Goal: Information Seeking & Learning: Learn about a topic

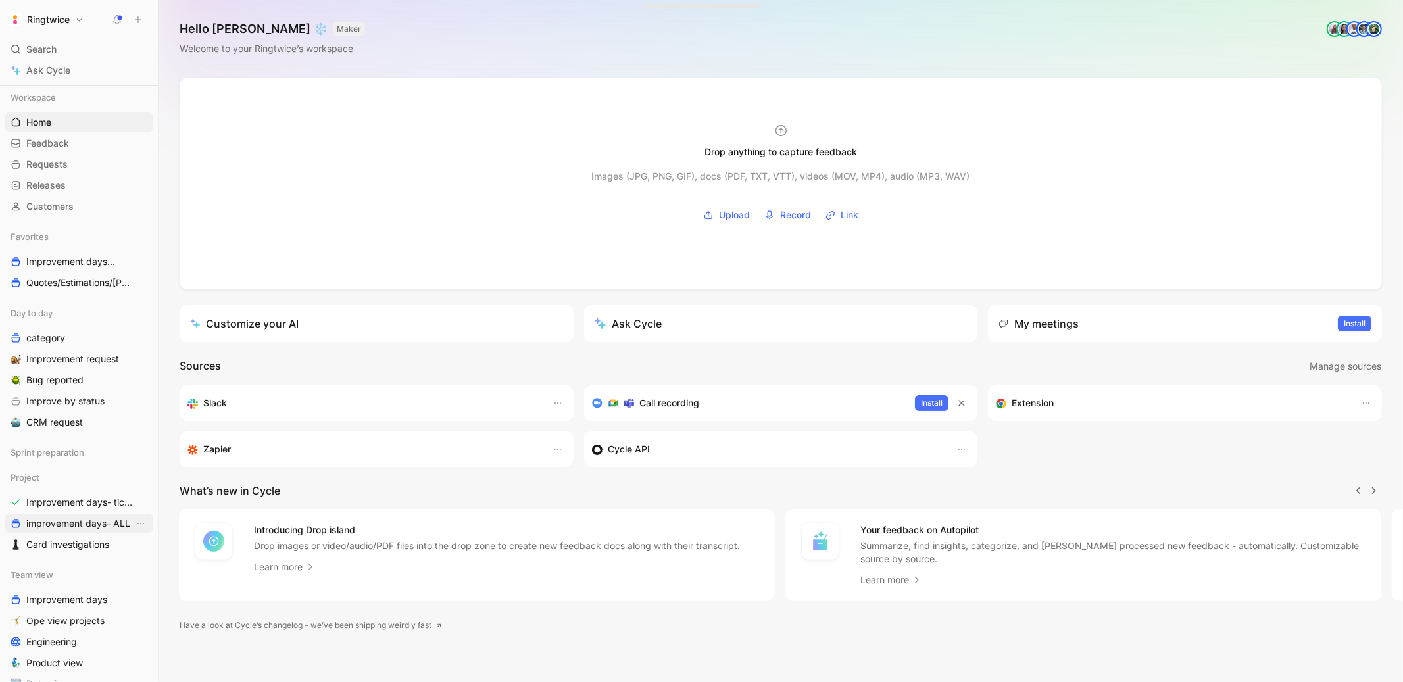
scroll to position [40, 0]
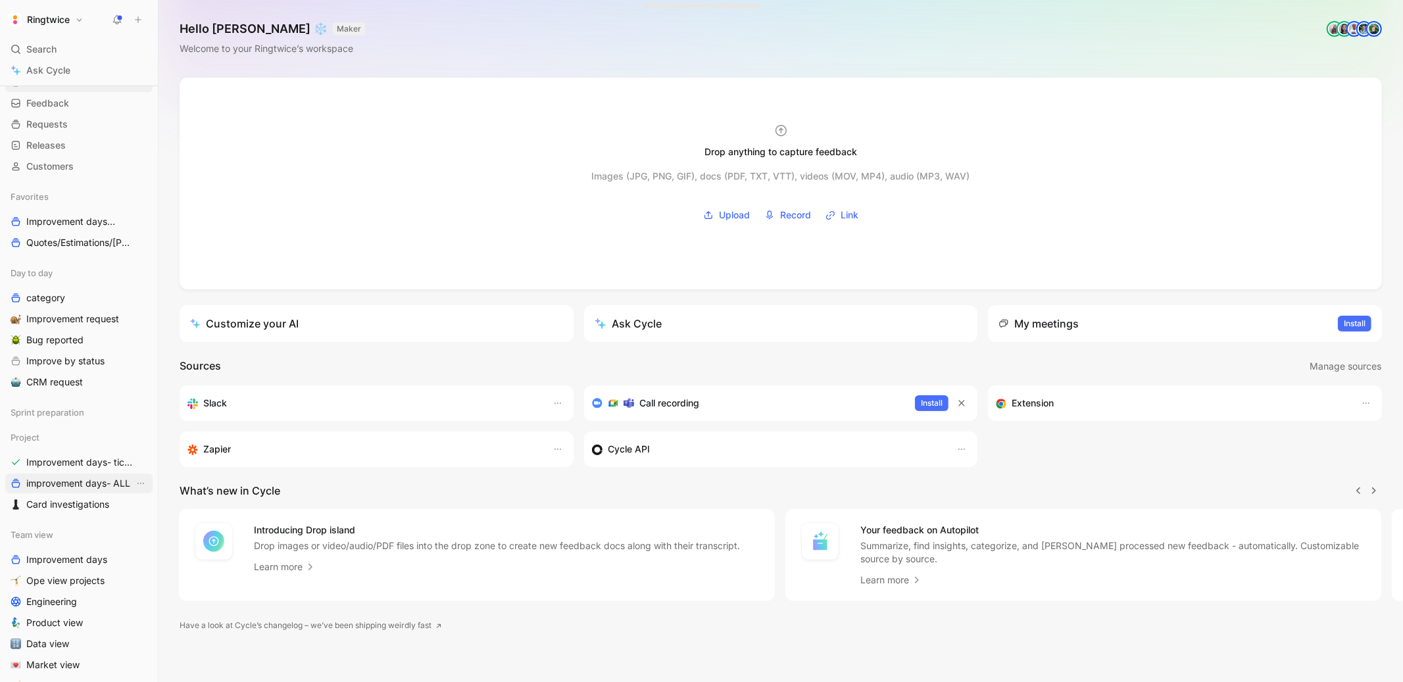
click at [73, 478] on span "improvement days- ALL" at bounding box center [78, 483] width 104 height 13
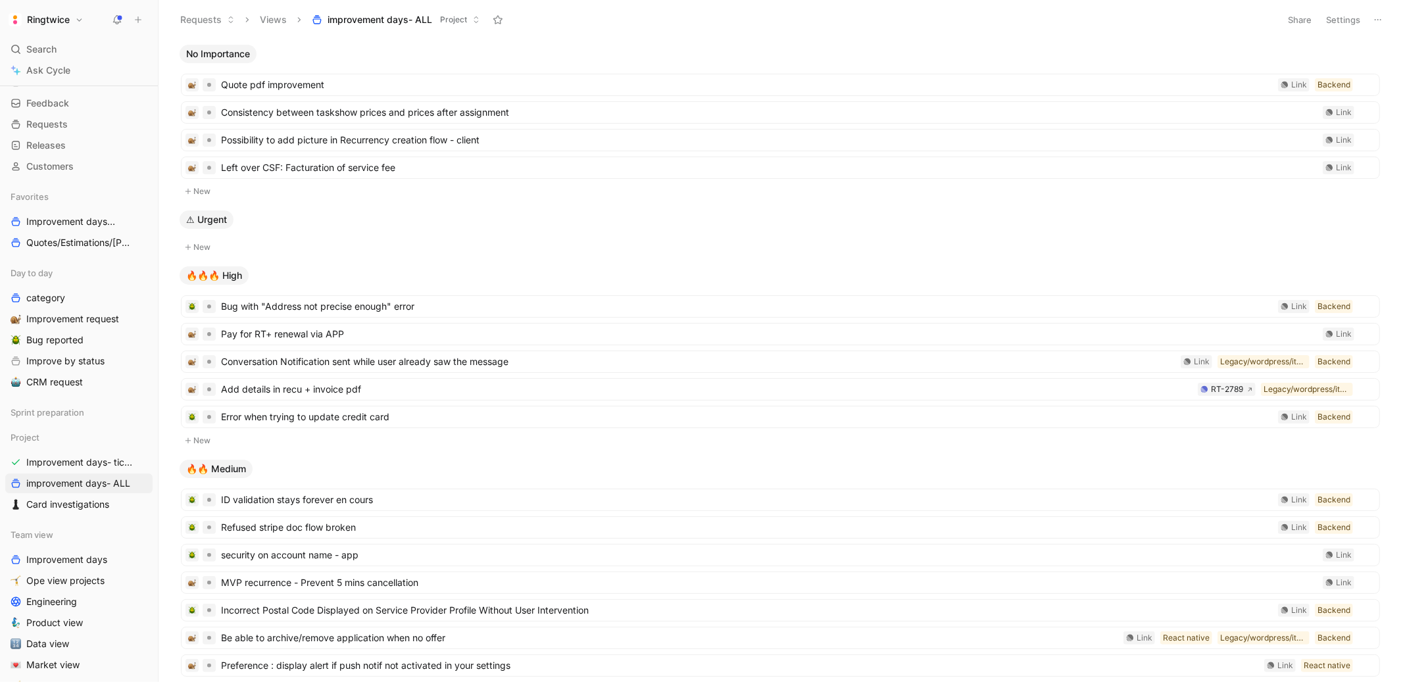
click at [1352, 14] on button "Settings" at bounding box center [1343, 20] width 46 height 18
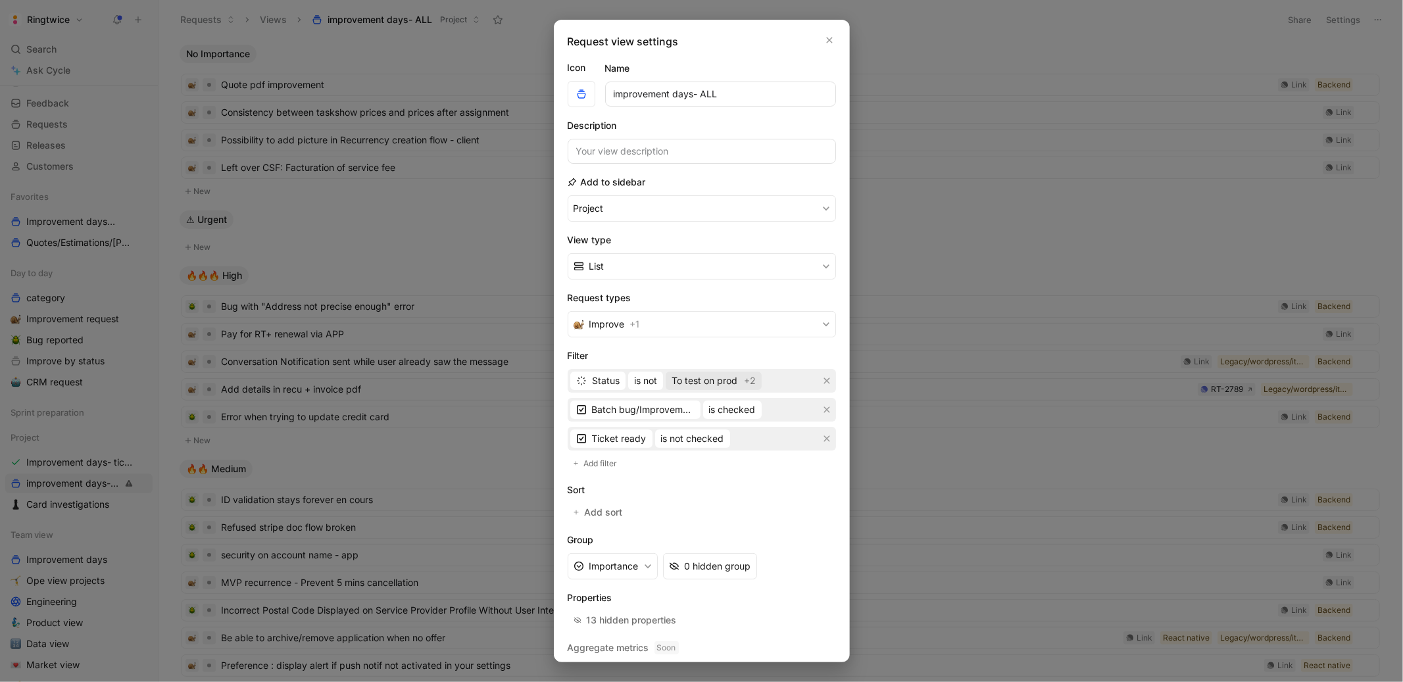
click at [728, 382] on span "To test on prod" at bounding box center [705, 381] width 66 height 16
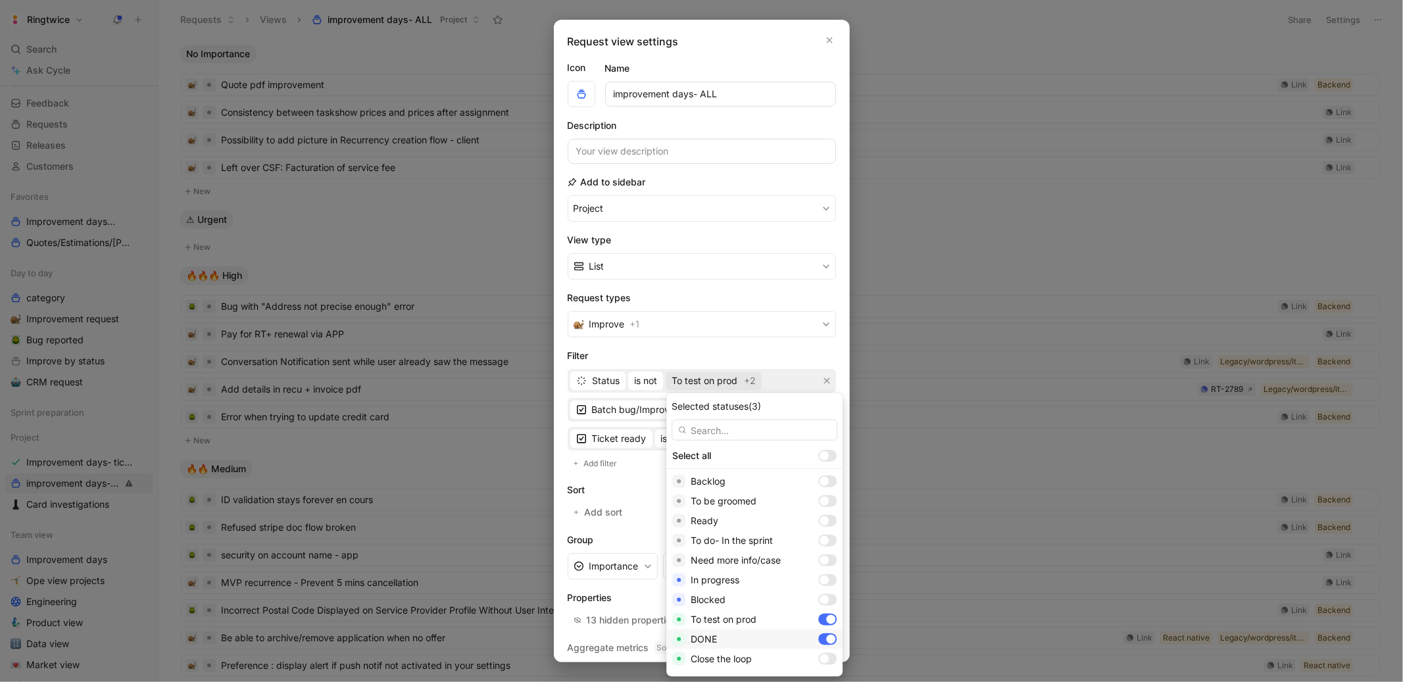
scroll to position [16, 0]
click at [820, 641] on div at bounding box center [824, 642] width 9 height 9
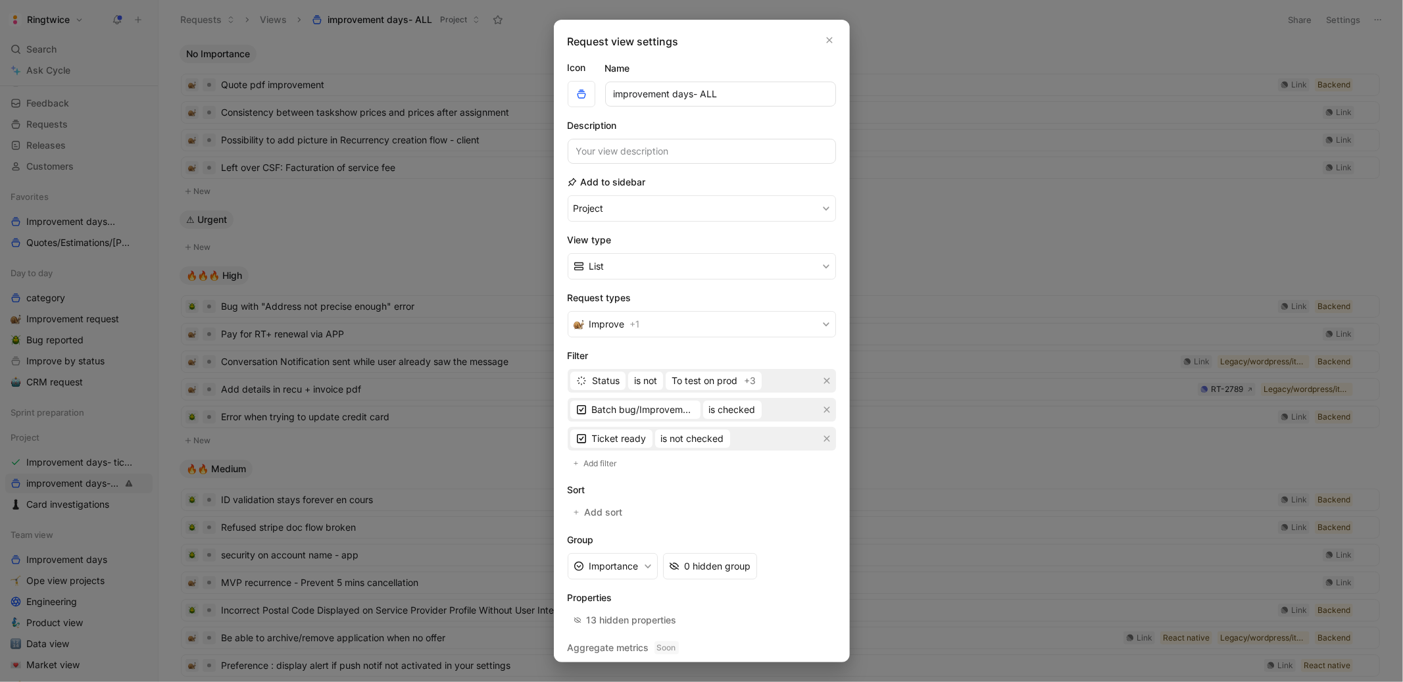
scroll to position [37, 0]
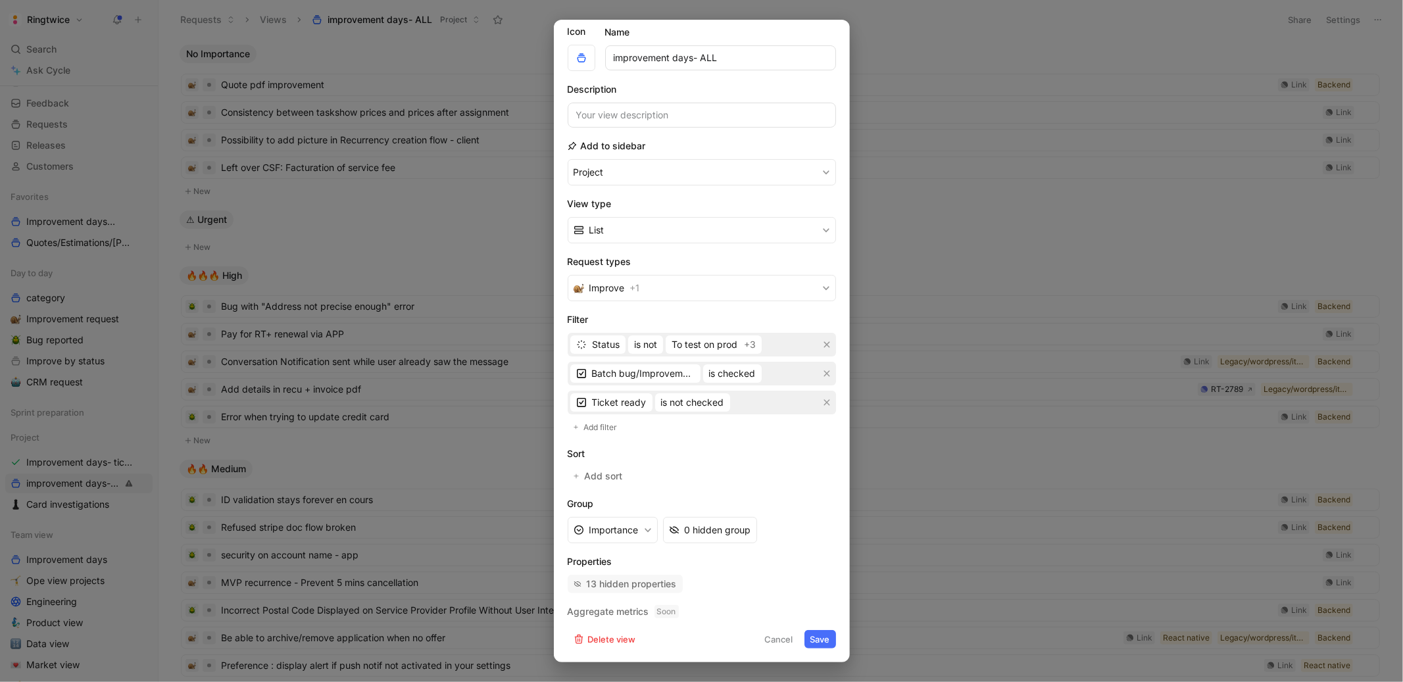
click at [609, 576] on div "13 hidden properties" at bounding box center [632, 584] width 90 height 16
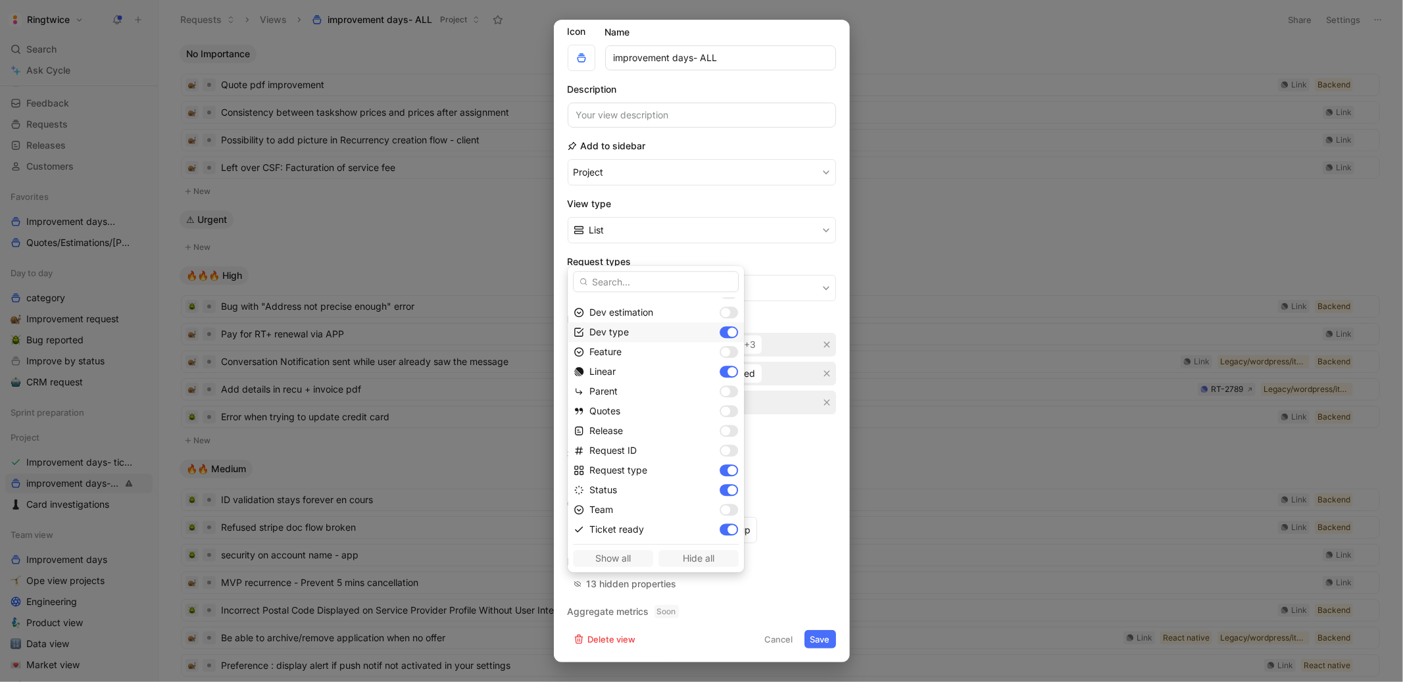
scroll to position [113, 0]
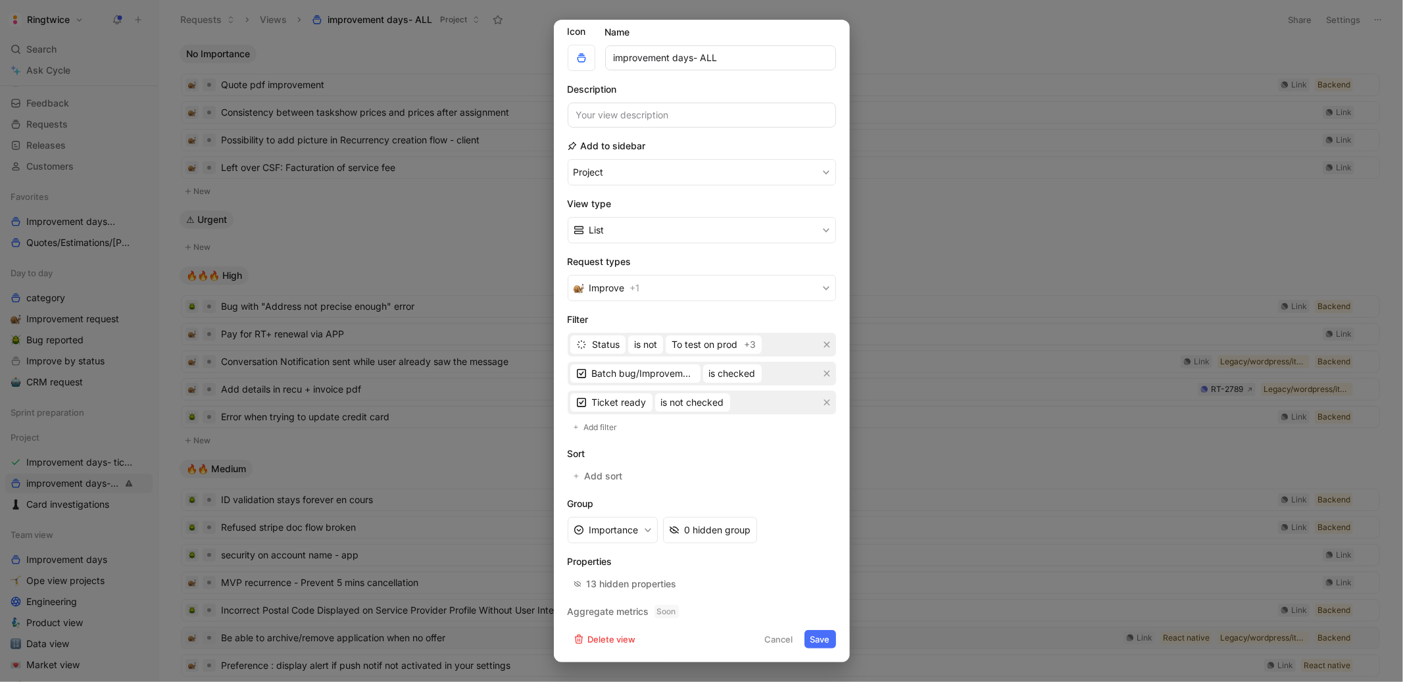
click at [783, 642] on button "Cancel" at bounding box center [779, 639] width 40 height 18
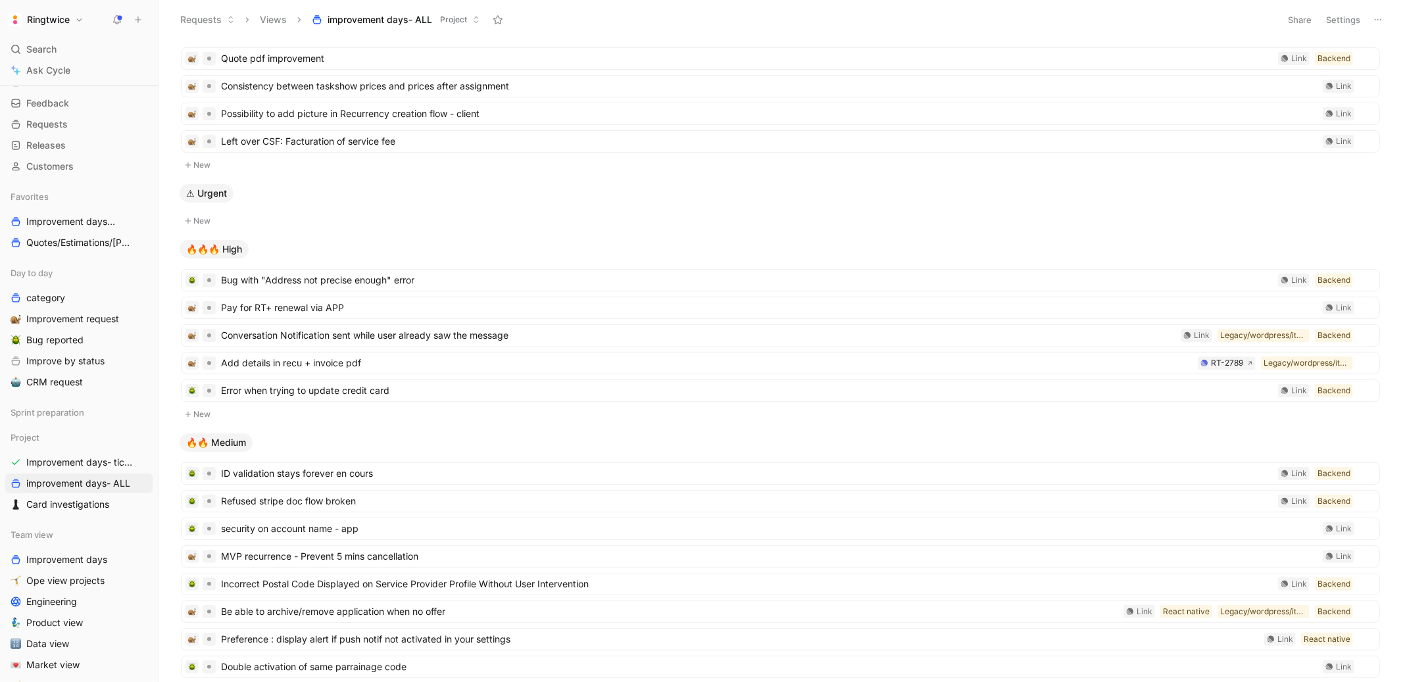
scroll to position [35, 0]
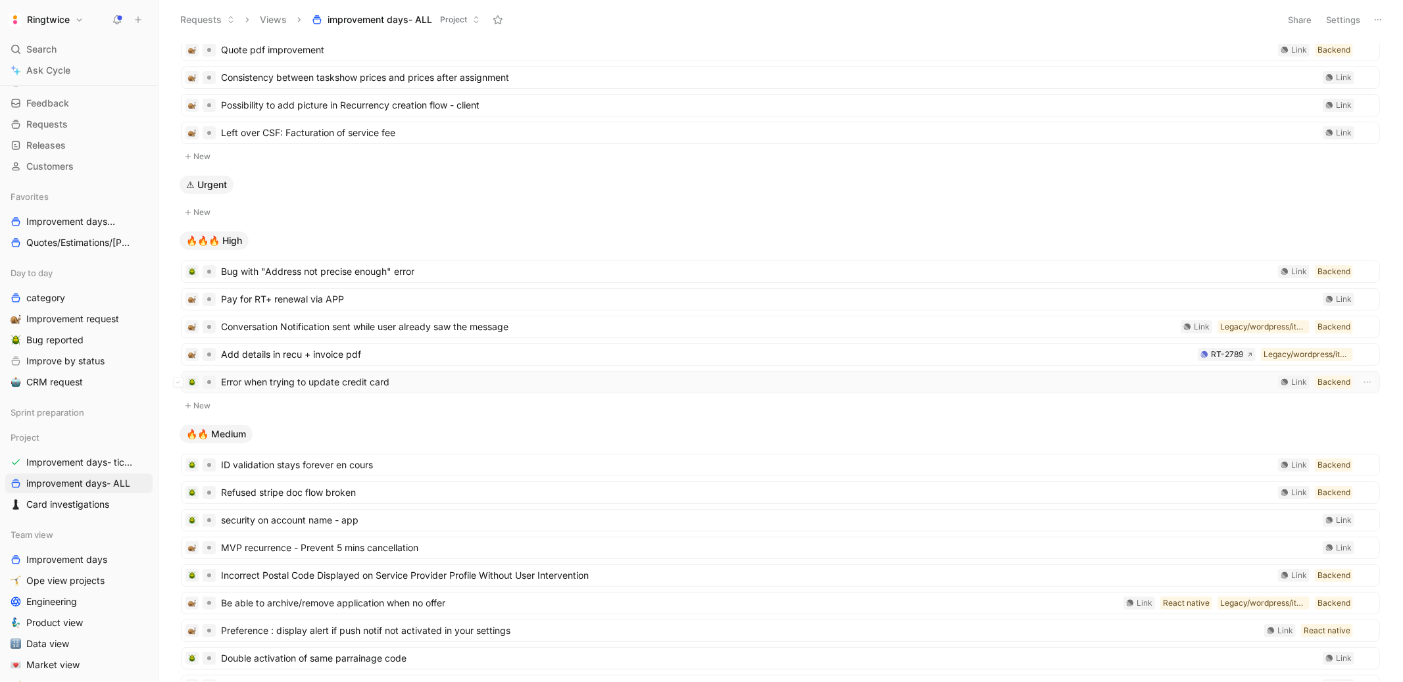
click at [226, 382] on span "Error when trying to update credit card" at bounding box center [747, 382] width 1052 height 16
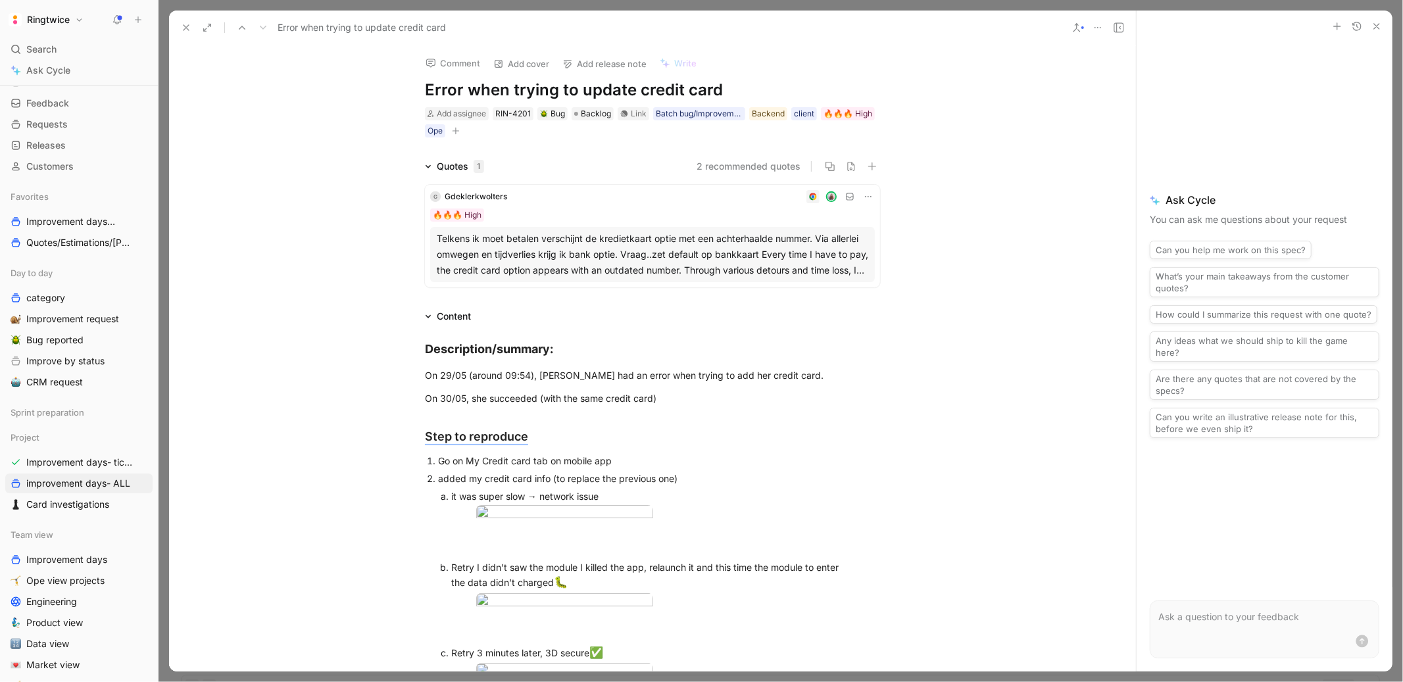
click at [181, 27] on icon at bounding box center [186, 27] width 11 height 11
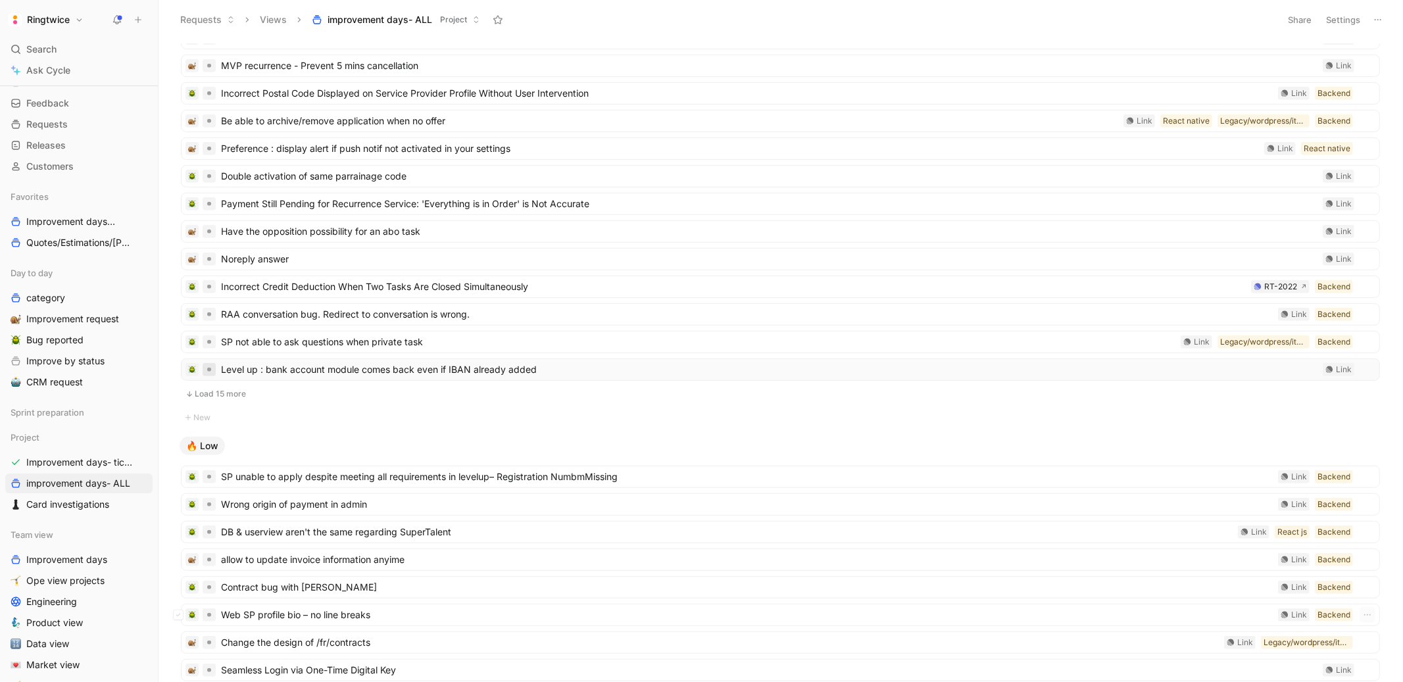
scroll to position [528, 0]
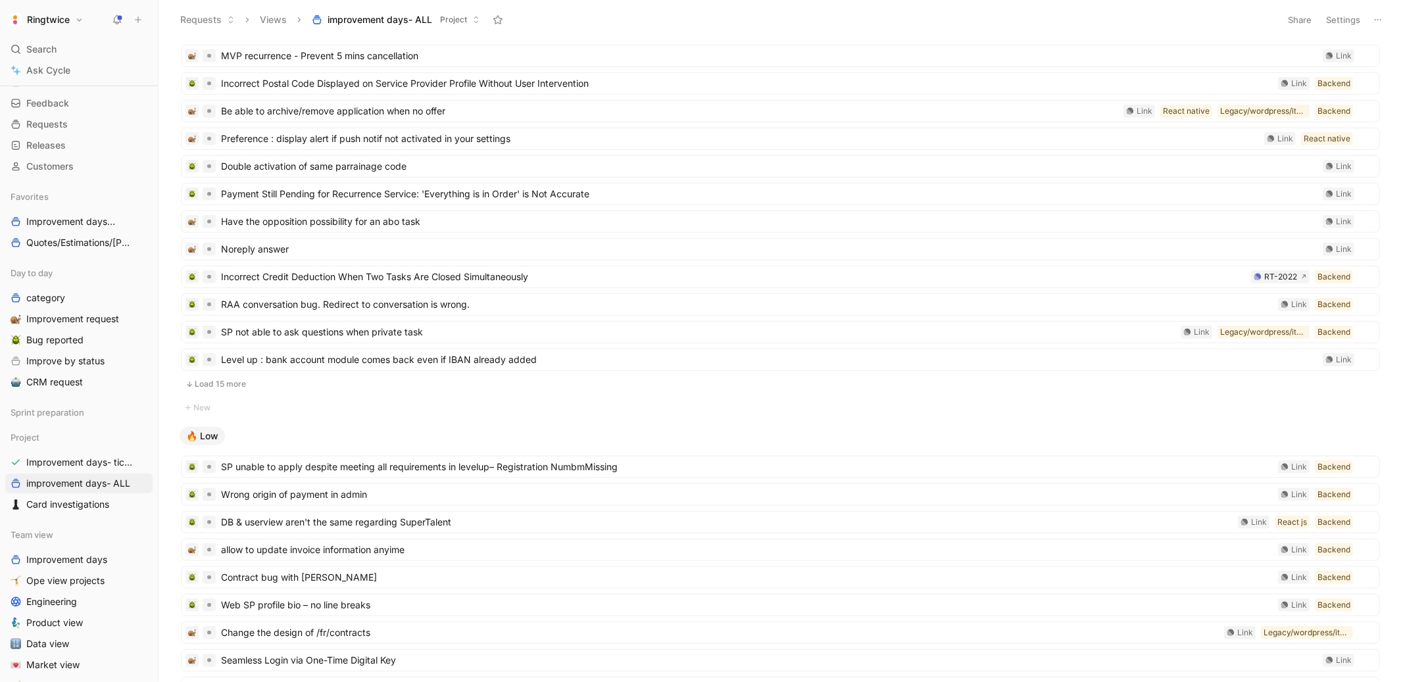
click at [228, 389] on button "Load 15 more" at bounding box center [780, 384] width 1199 height 16
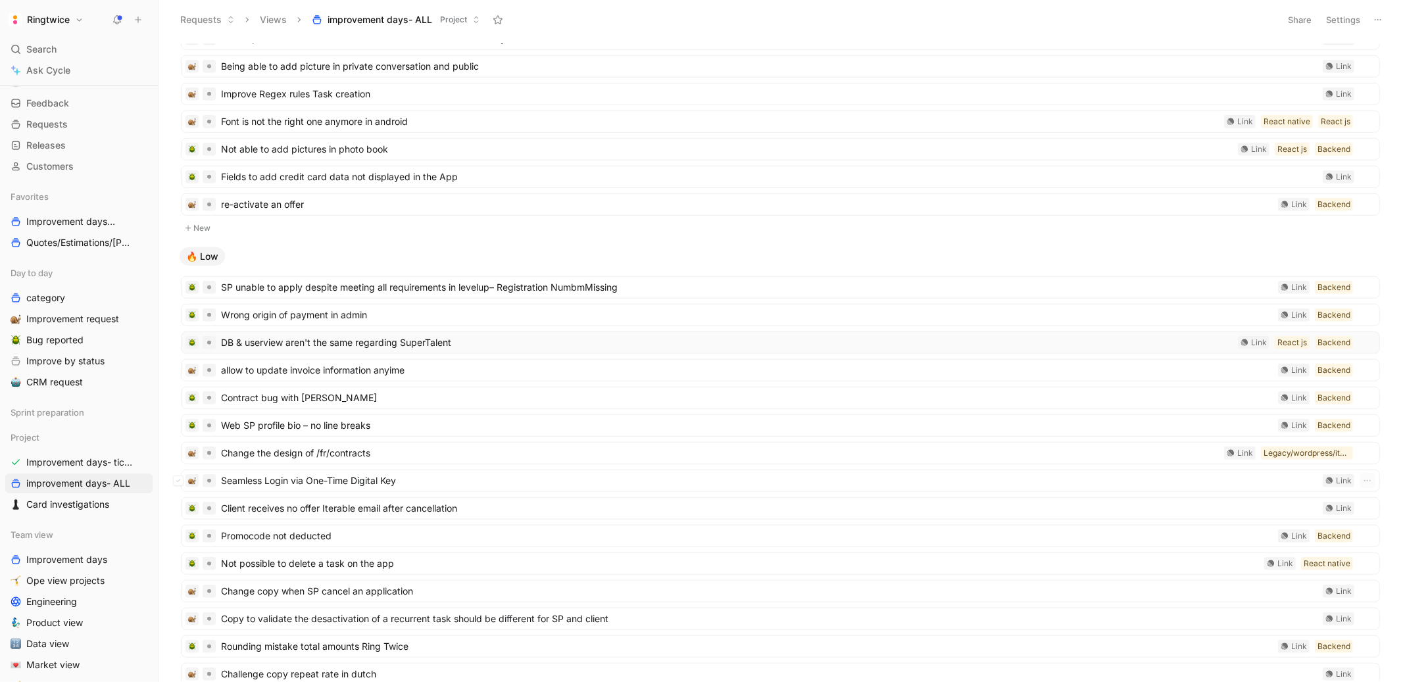
scroll to position [904, 0]
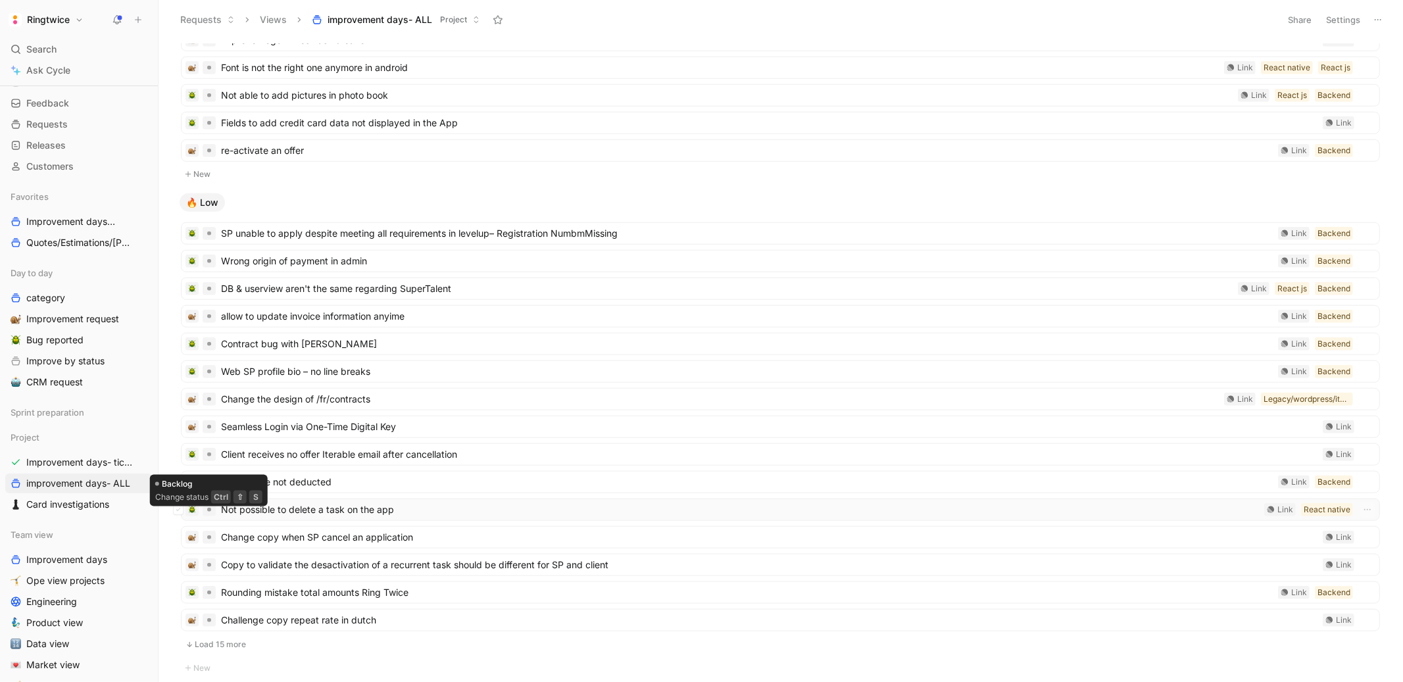
click at [251, 513] on span "Not possible to delete a task on the app" at bounding box center [740, 510] width 1038 height 16
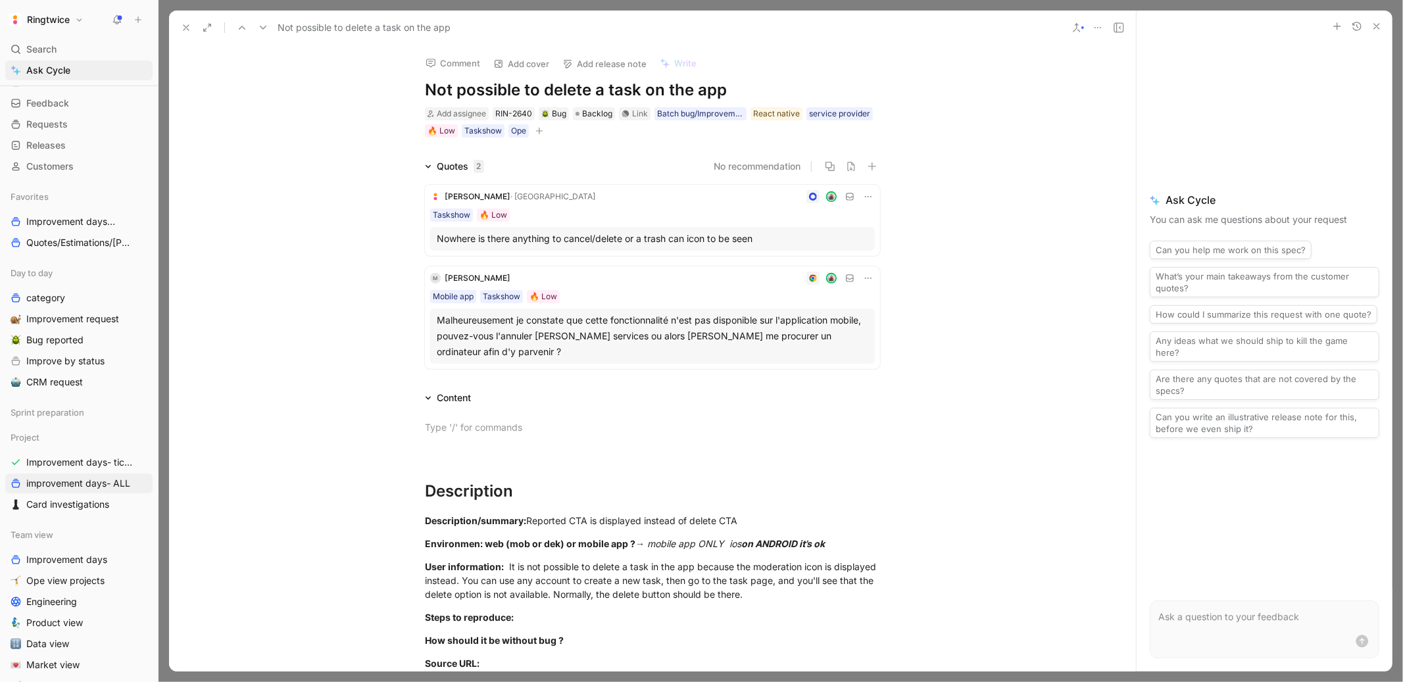
click at [182, 27] on icon at bounding box center [186, 27] width 11 height 11
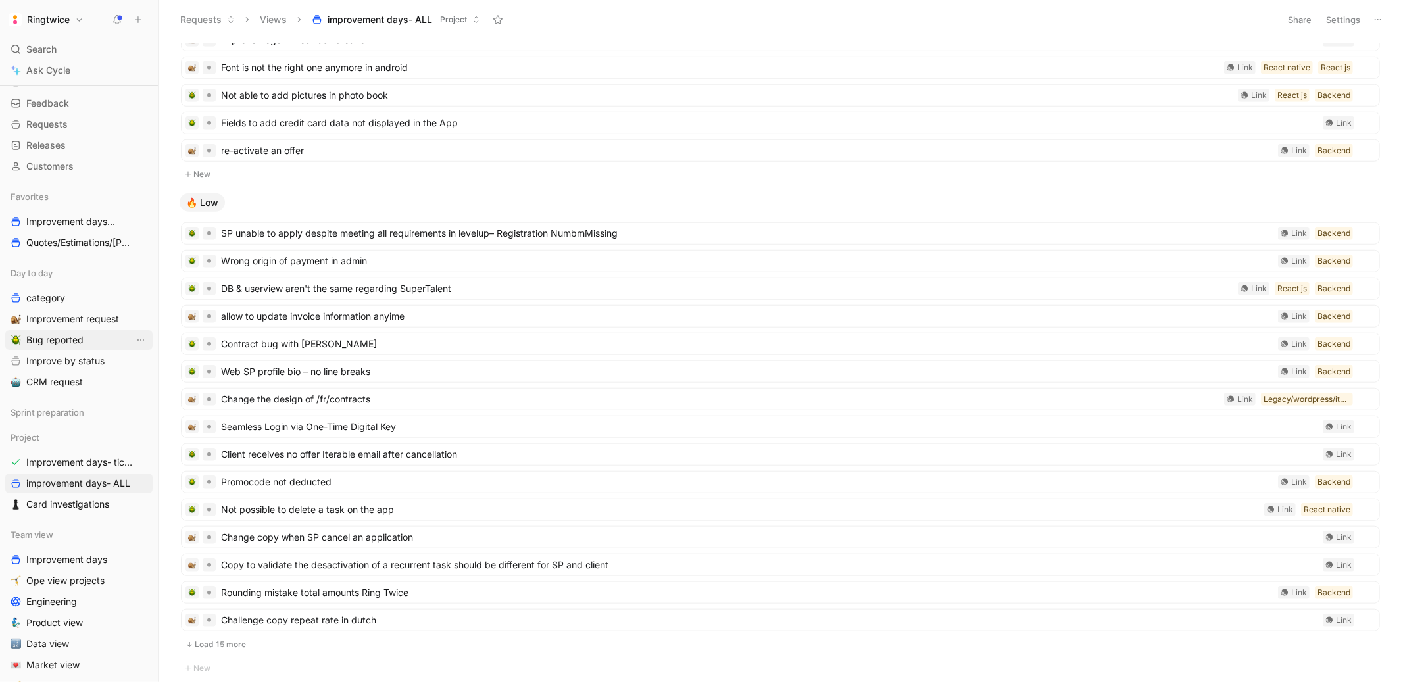
click at [71, 337] on span "Bug reported" at bounding box center [54, 340] width 57 height 13
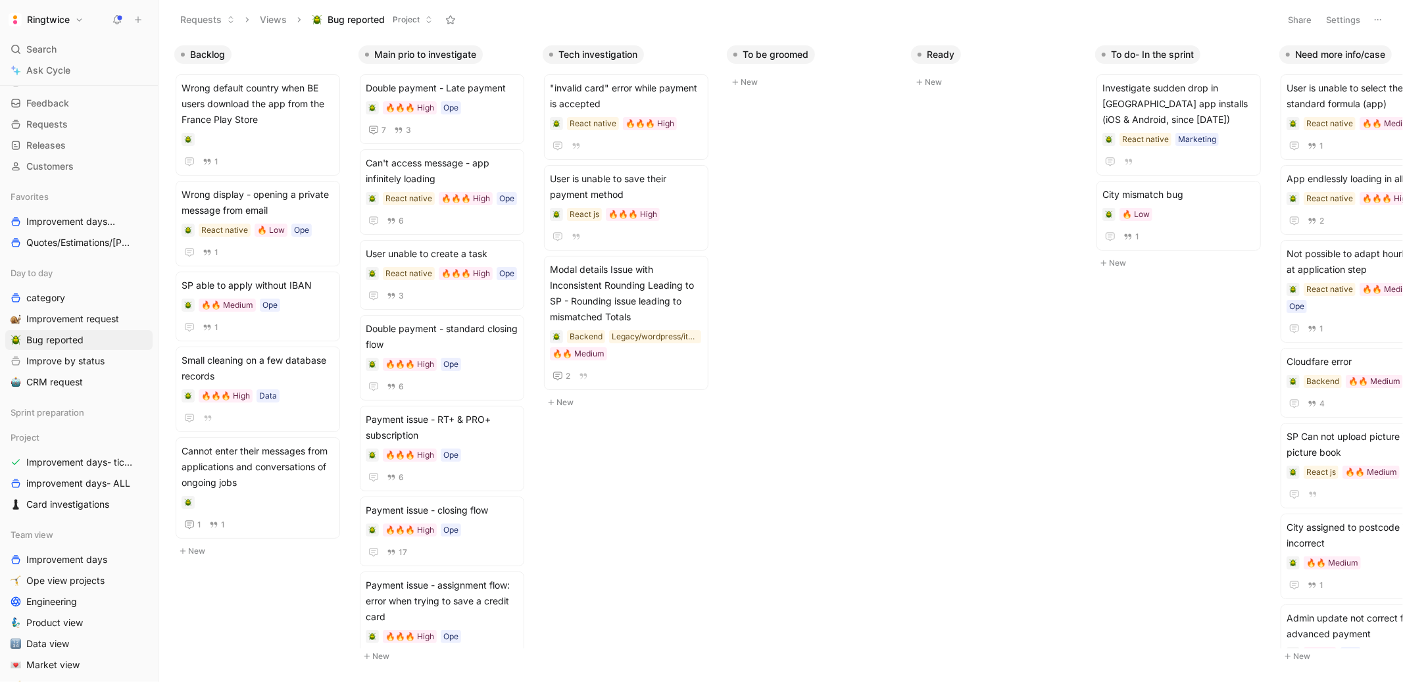
click at [1339, 15] on button "Settings" at bounding box center [1343, 20] width 46 height 18
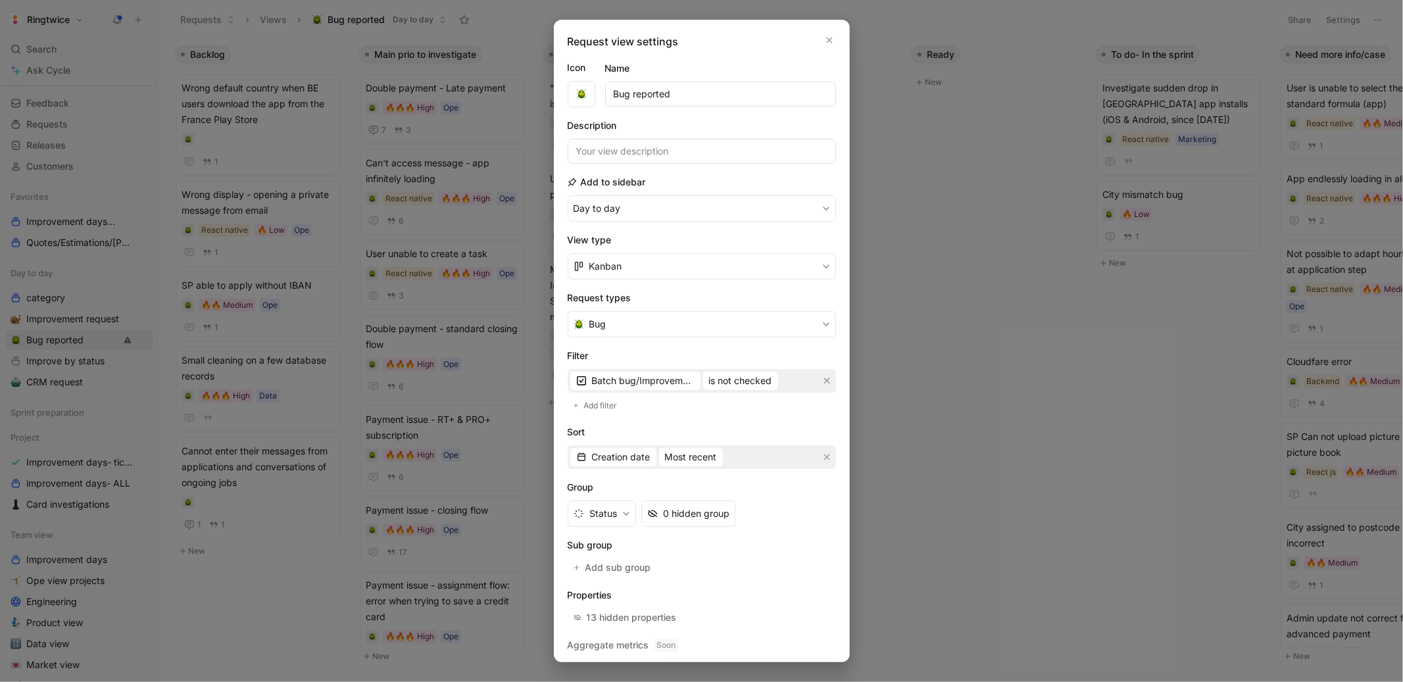
scroll to position [34, 0]
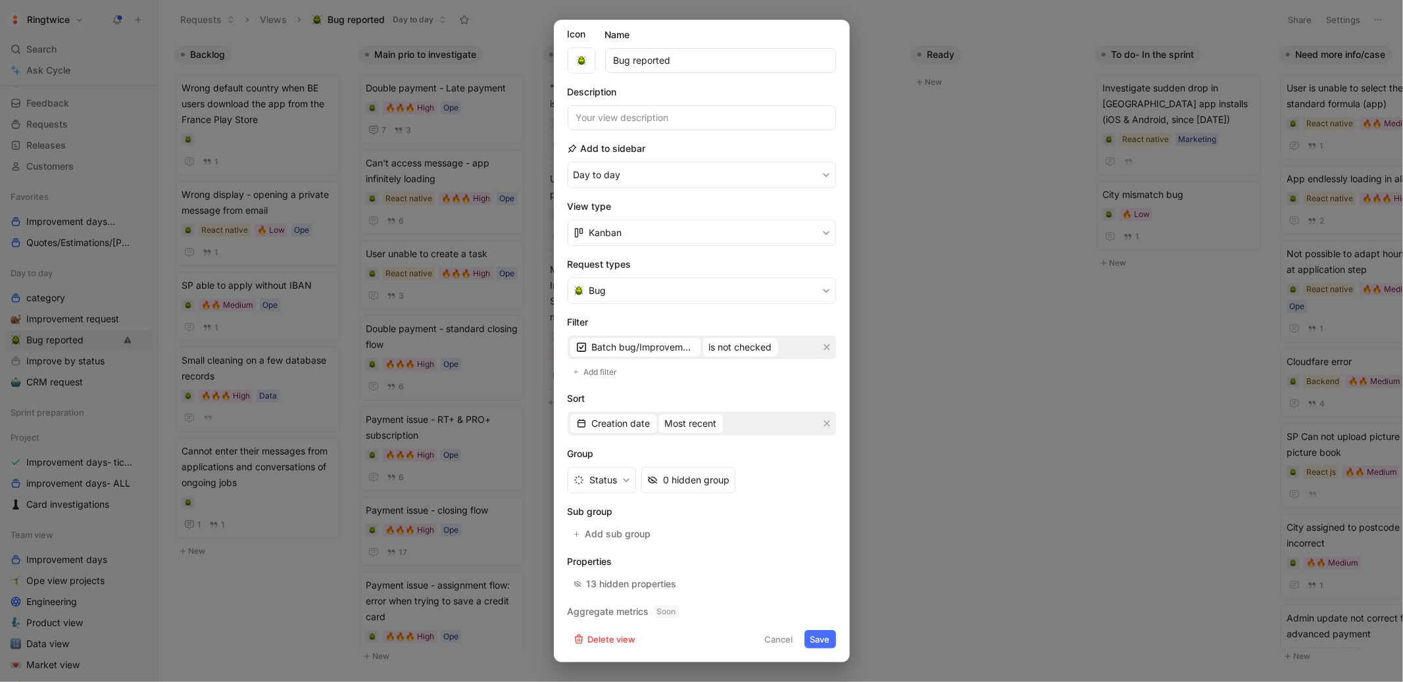
click at [939, 415] on div at bounding box center [701, 341] width 1403 height 682
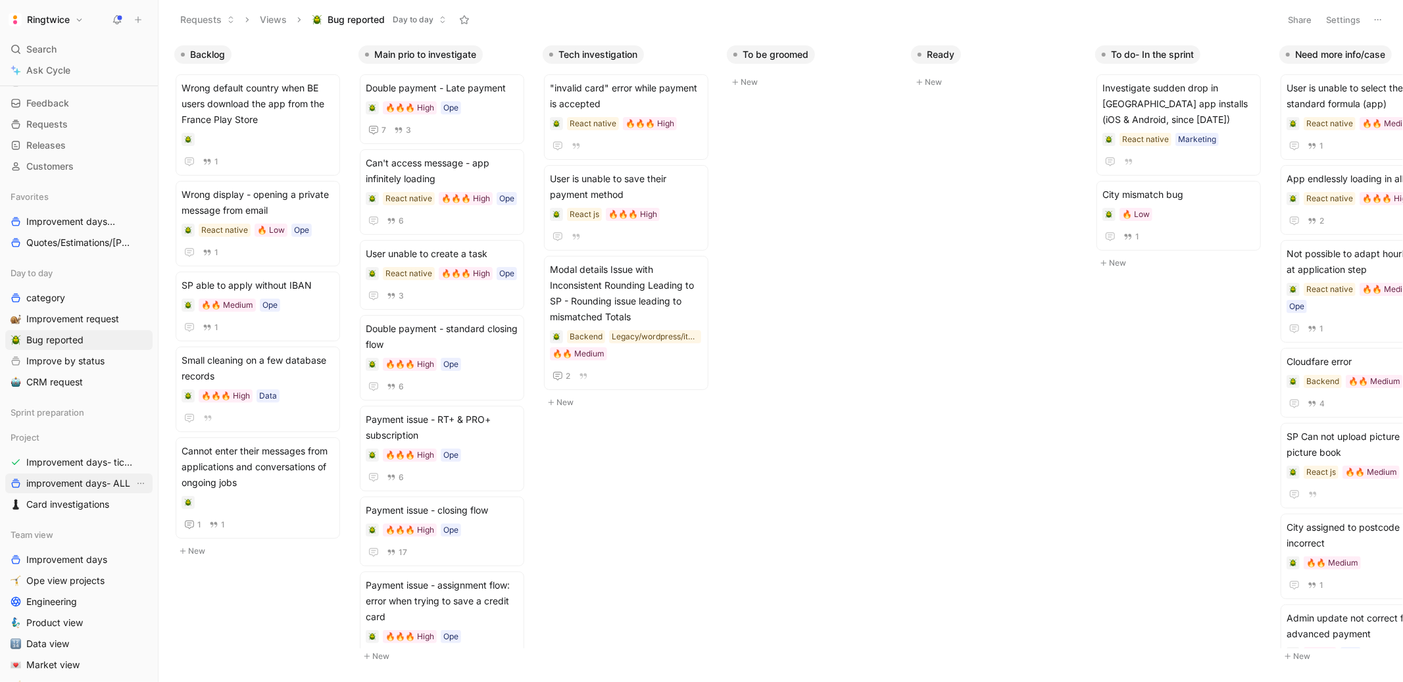
click at [87, 484] on span "improvement days- ALL" at bounding box center [78, 483] width 104 height 13
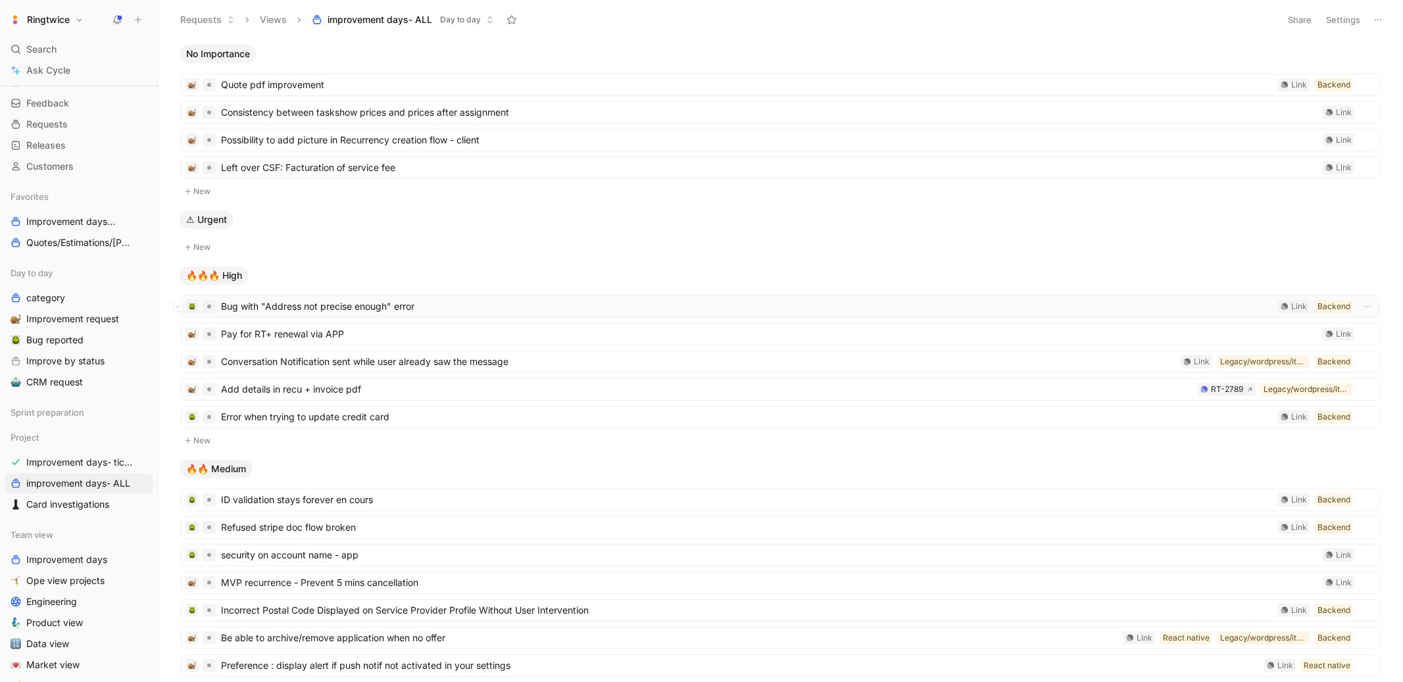
click at [289, 302] on span "Bug with "Address not precise enough" error" at bounding box center [747, 307] width 1052 height 16
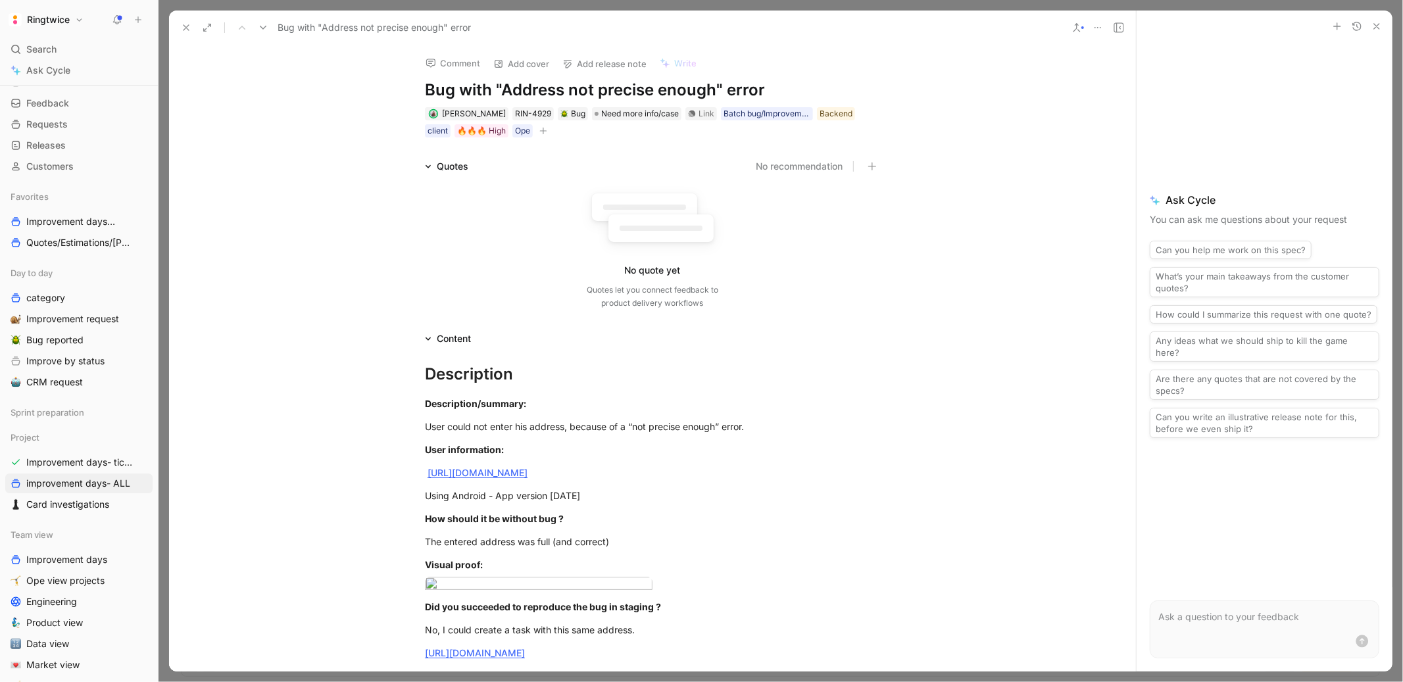
click at [184, 25] on icon at bounding box center [186, 27] width 11 height 11
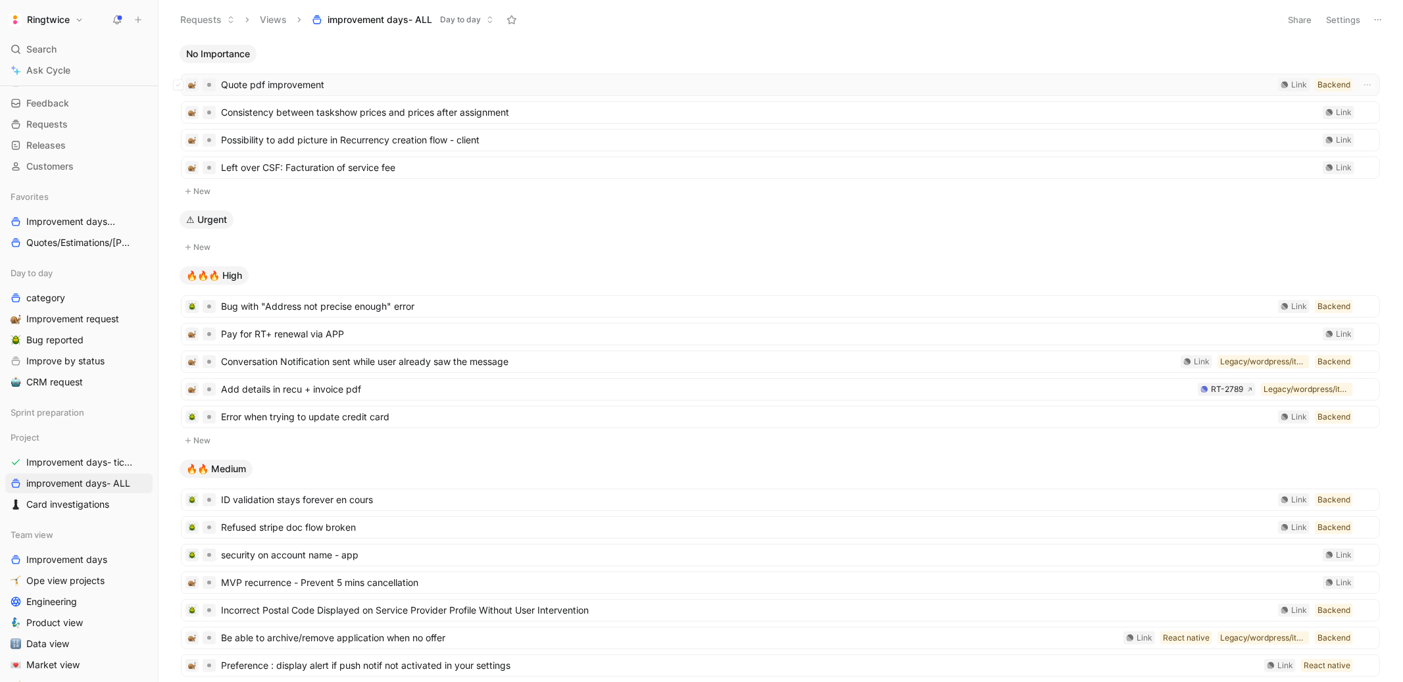
click at [334, 91] on span "Quote pdf improvement" at bounding box center [747, 85] width 1052 height 16
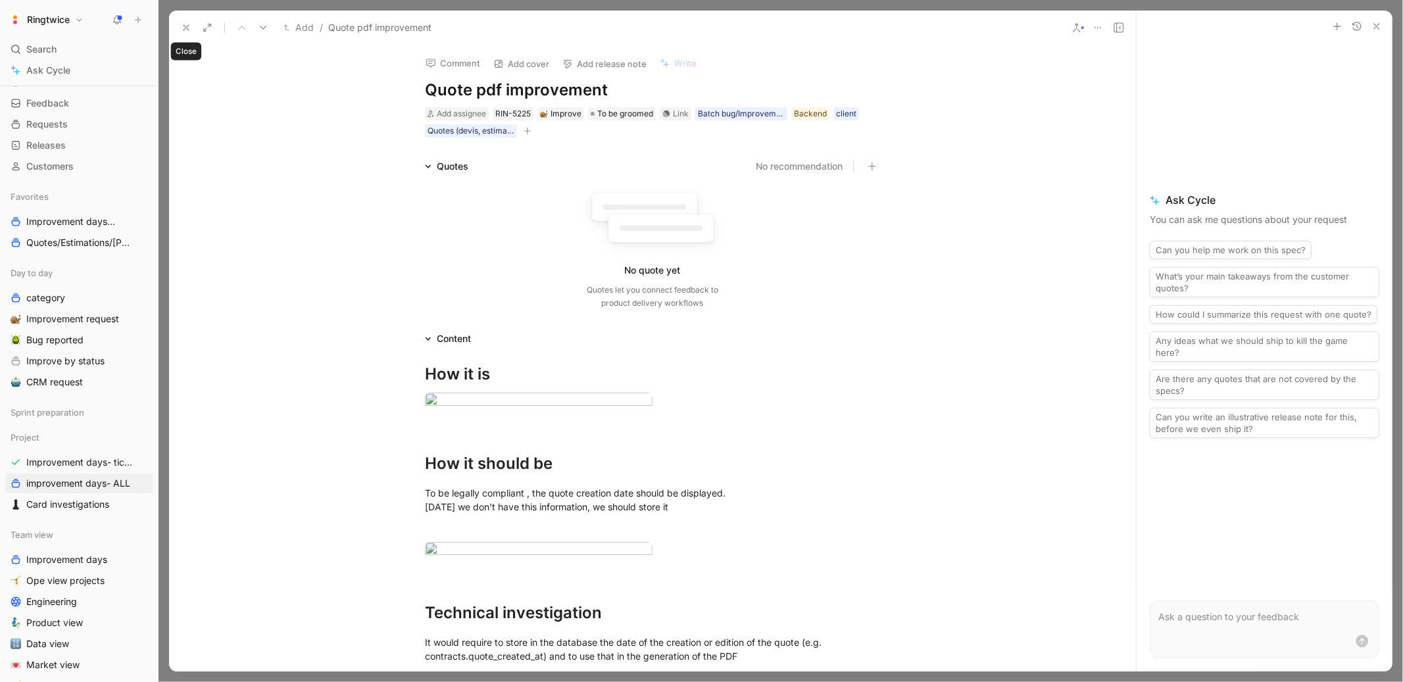
click at [186, 27] on use at bounding box center [186, 27] width 5 height 5
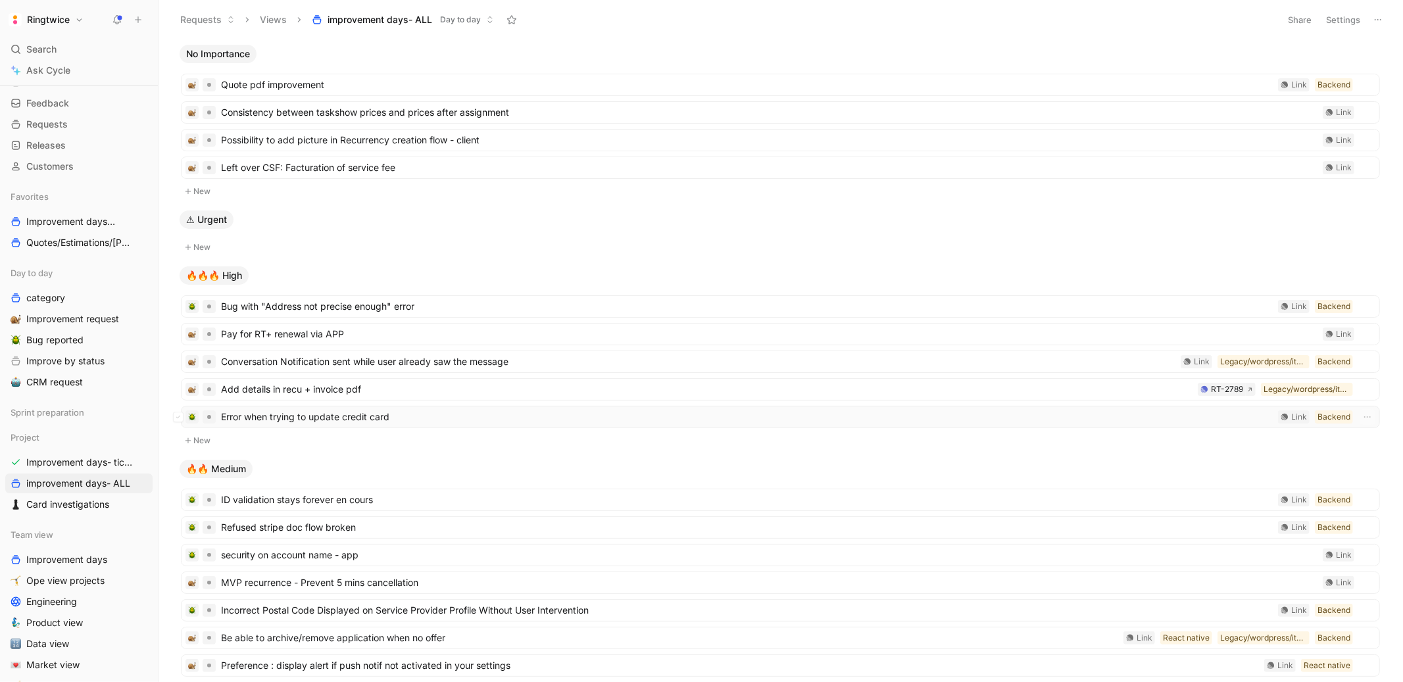
click at [278, 424] on span "Error when trying to update credit card" at bounding box center [747, 417] width 1052 height 16
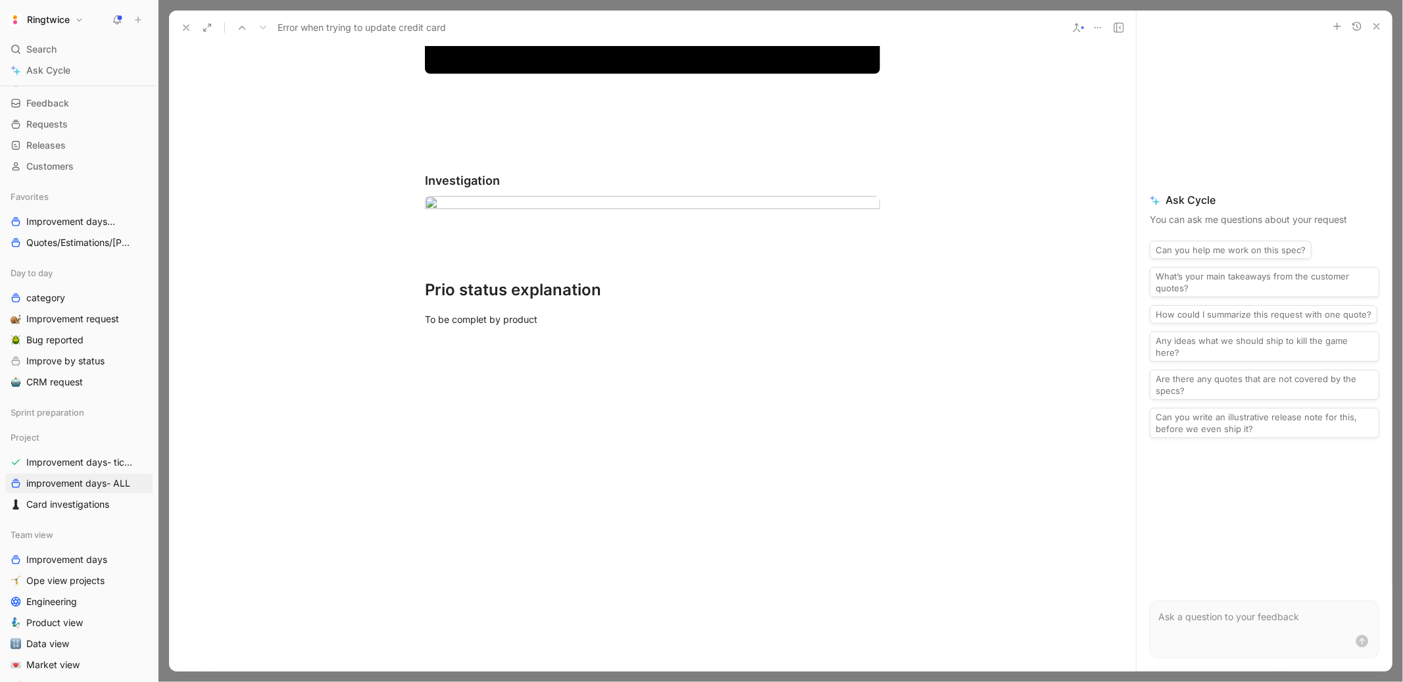
scroll to position [5608, 0]
click at [189, 30] on icon at bounding box center [186, 27] width 11 height 11
